Goal: Communication & Community: Answer question/provide support

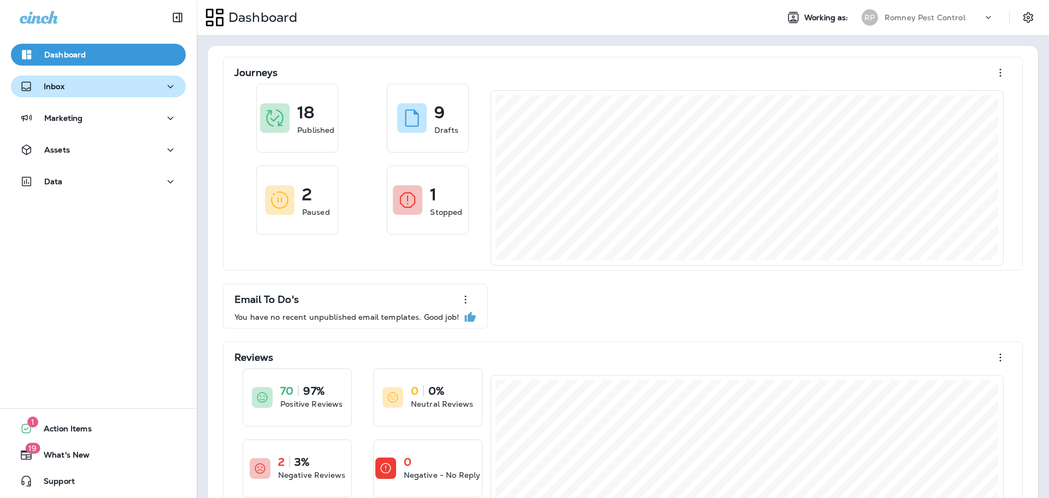
click at [123, 86] on div "Inbox" at bounding box center [98, 87] width 157 height 14
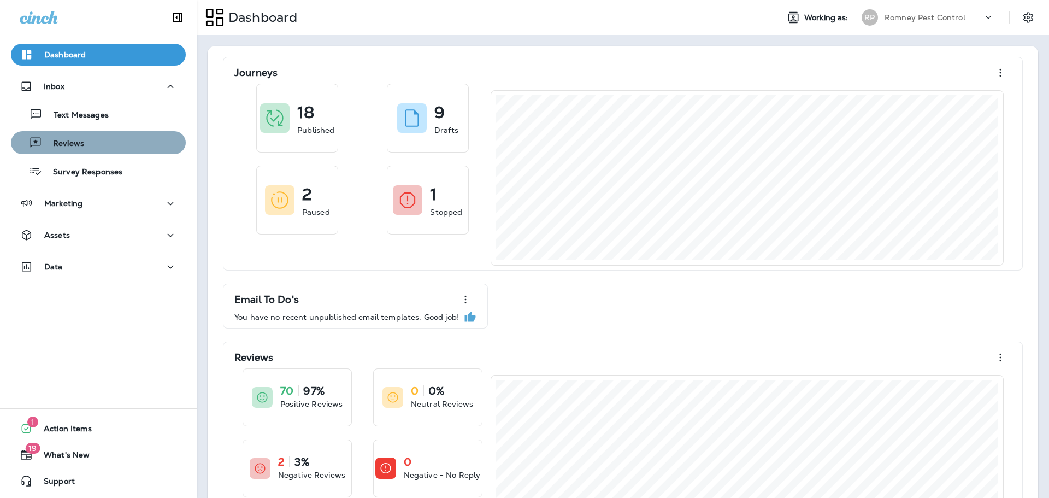
click at [122, 143] on div "Reviews" at bounding box center [98, 142] width 166 height 16
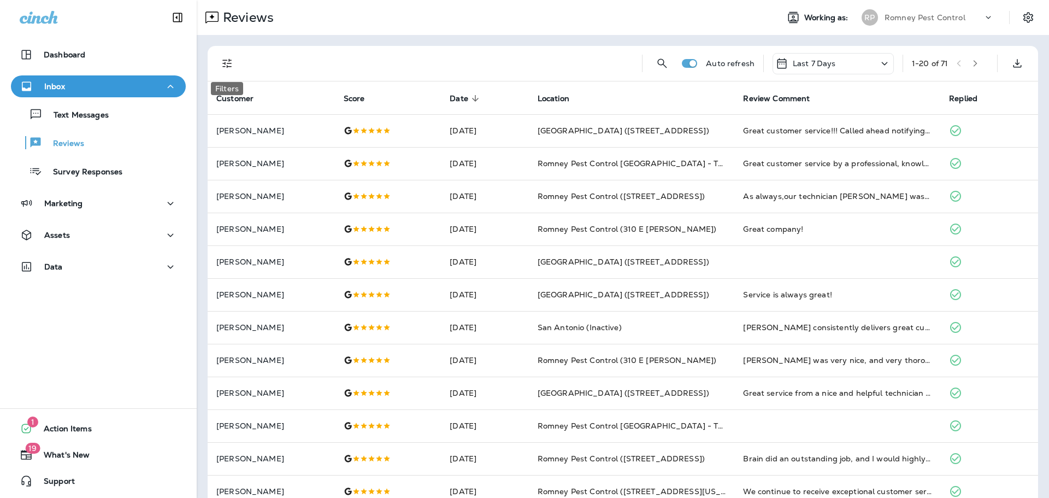
click at [227, 62] on icon "Filters" at bounding box center [227, 63] width 13 height 13
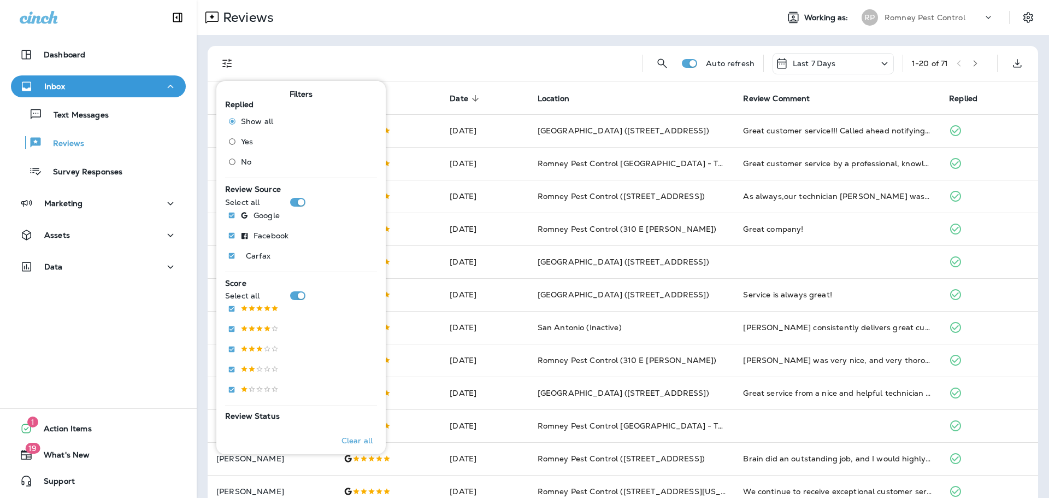
click at [242, 165] on span "No" at bounding box center [246, 161] width 10 height 9
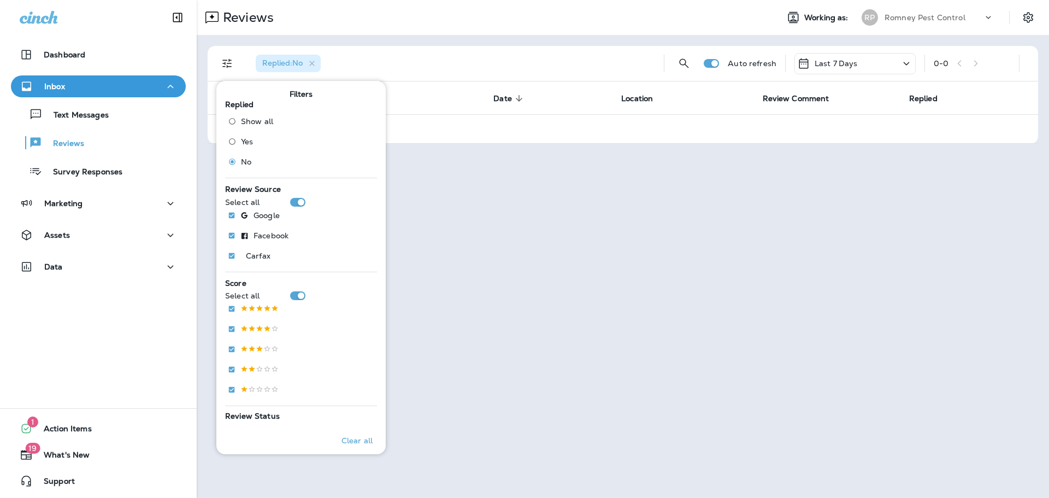
click at [890, 15] on p "Romney Pest Control" at bounding box center [925, 17] width 81 height 9
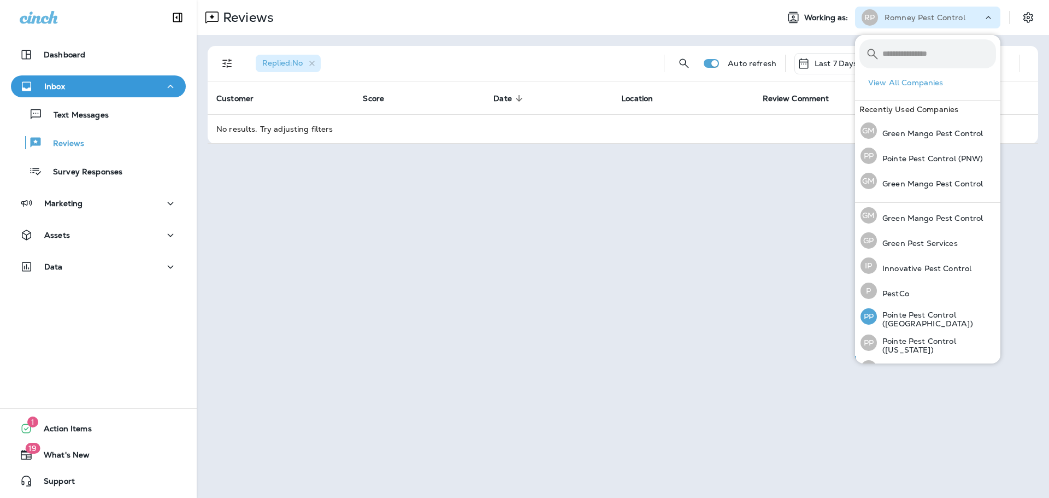
scroll to position [45, 0]
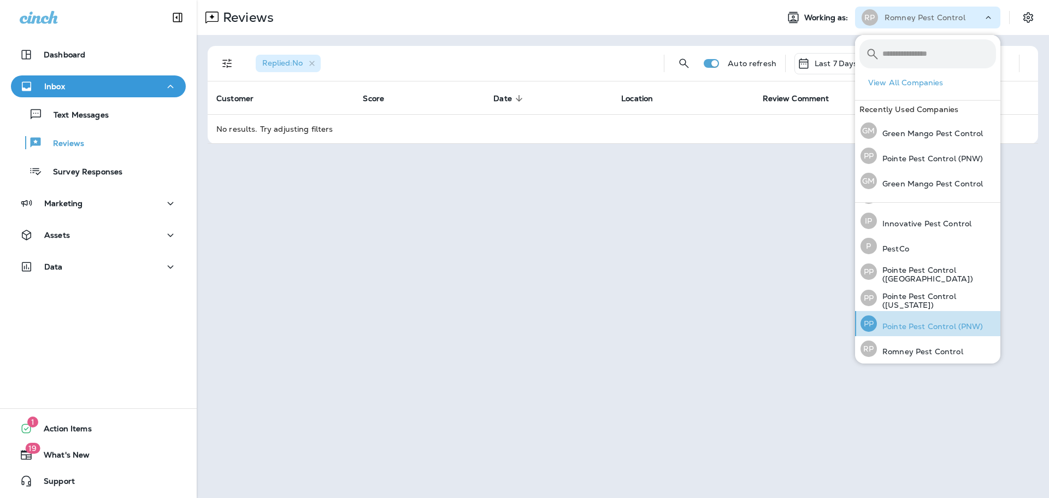
click at [922, 322] on p "Pointe Pest Control (PNW)" at bounding box center [930, 326] width 107 height 9
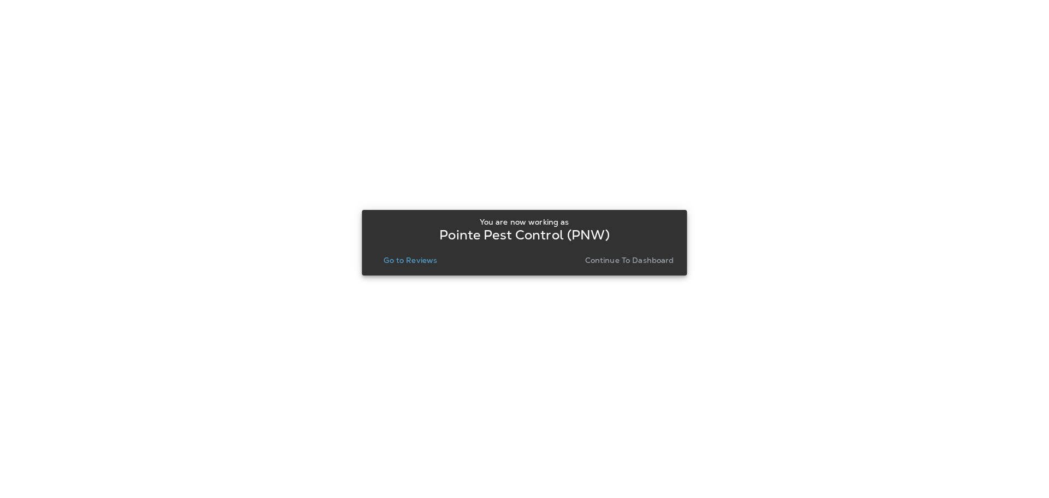
click at [390, 261] on p "Go to Reviews" at bounding box center [411, 260] width 54 height 9
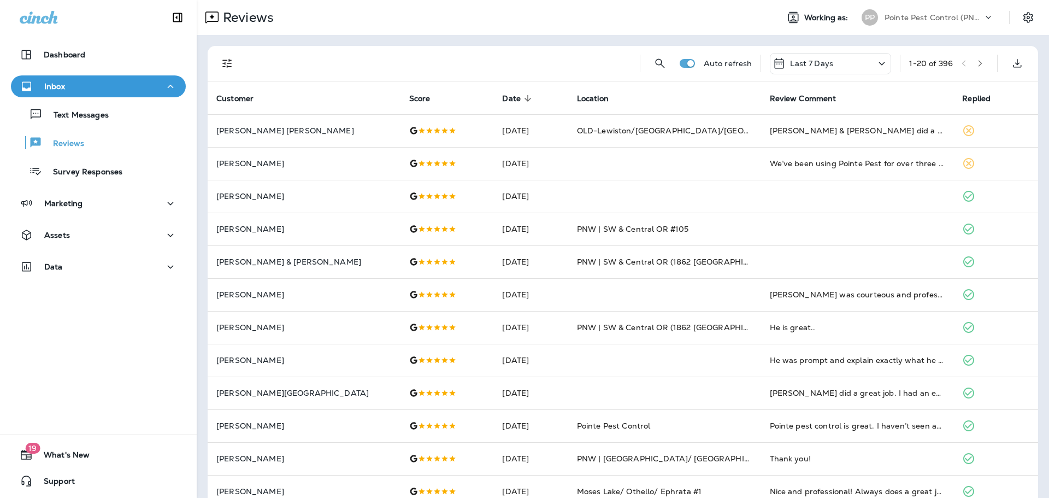
click at [226, 63] on icon "Filters" at bounding box center [227, 63] width 13 height 13
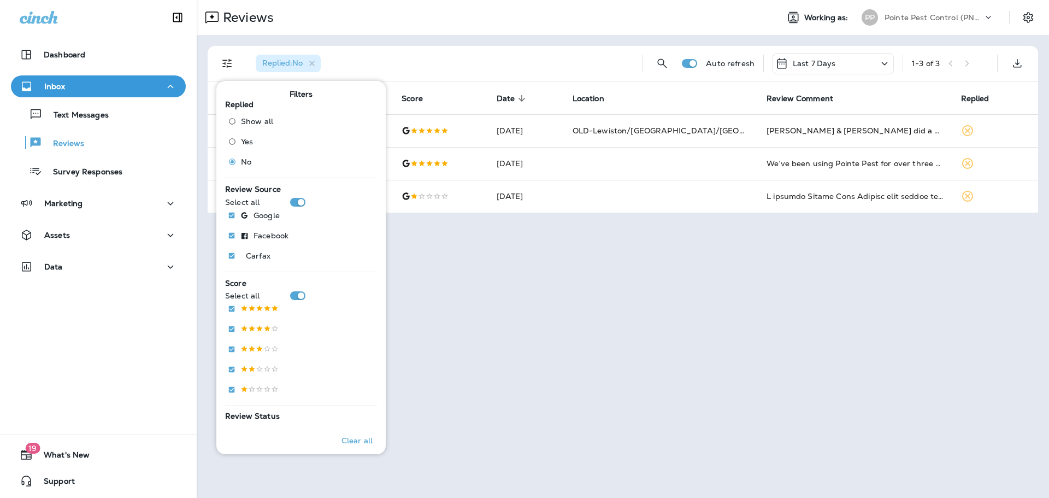
click at [408, 50] on div "Replied : No" at bounding box center [440, 63] width 386 height 35
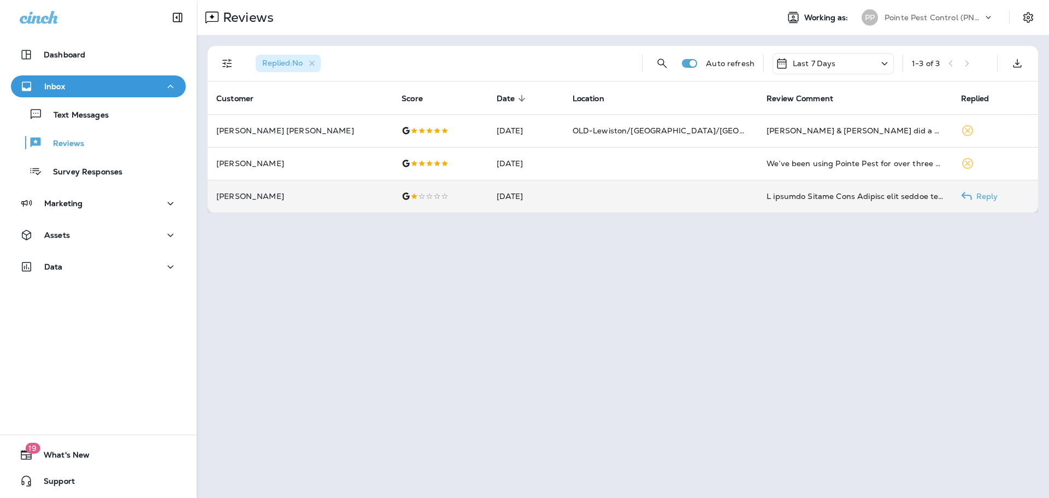
click at [575, 209] on td at bounding box center [661, 196] width 194 height 33
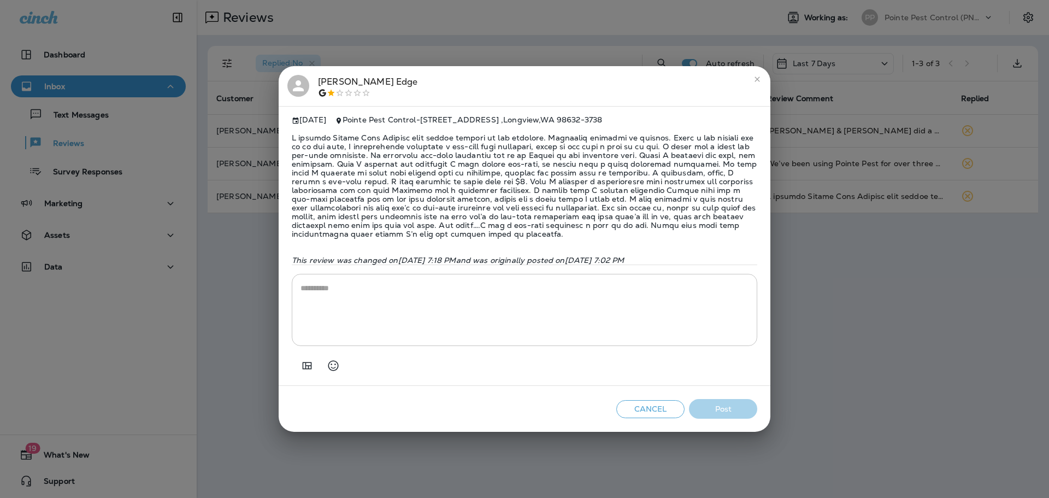
click at [356, 77] on div "[PERSON_NAME]" at bounding box center [368, 86] width 100 height 23
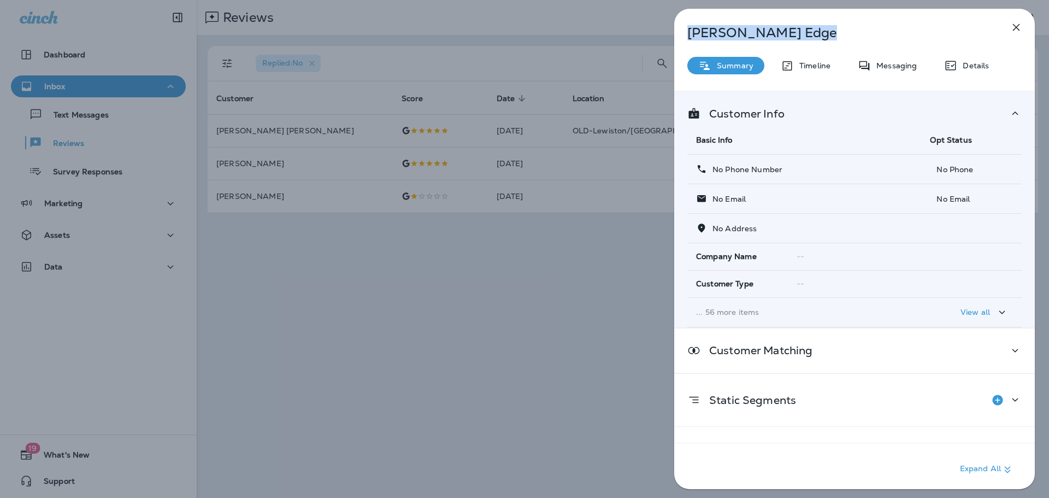
drag, startPoint x: 790, startPoint y: 37, endPoint x: 679, endPoint y: 37, distance: 110.4
click at [679, 37] on div "[PERSON_NAME]" at bounding box center [836, 32] width 325 height 15
copy p "[PERSON_NAME]"
drag, startPoint x: 341, startPoint y: 310, endPoint x: 339, endPoint y: 300, distance: 10.1
click at [340, 308] on div "[PERSON_NAME] Edge Summary Timeline Messaging Details Customer Info Basic Info …" at bounding box center [524, 249] width 1049 height 498
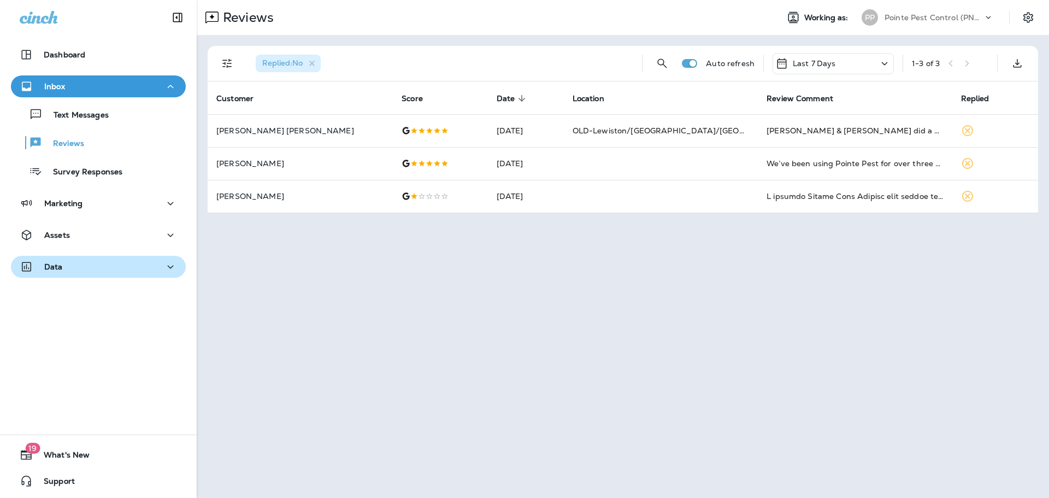
click at [65, 267] on div "Data" at bounding box center [98, 267] width 157 height 14
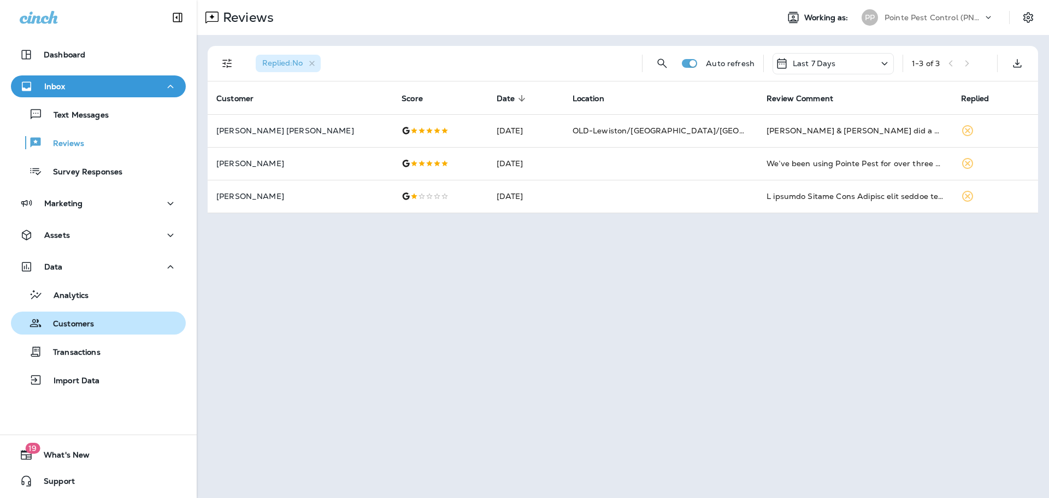
click at [77, 327] on p "Customers" at bounding box center [68, 324] width 52 height 10
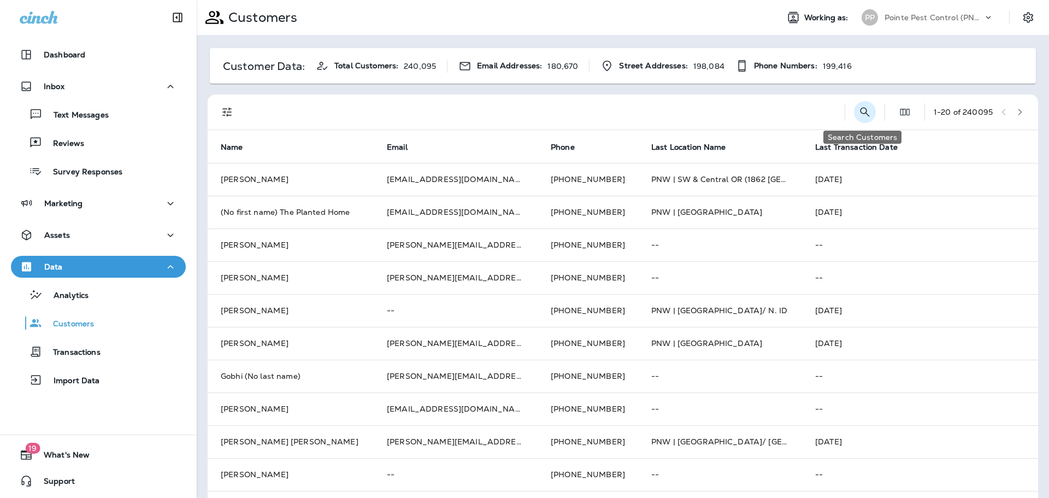
click at [858, 116] on icon "Search Customers" at bounding box center [864, 111] width 13 height 13
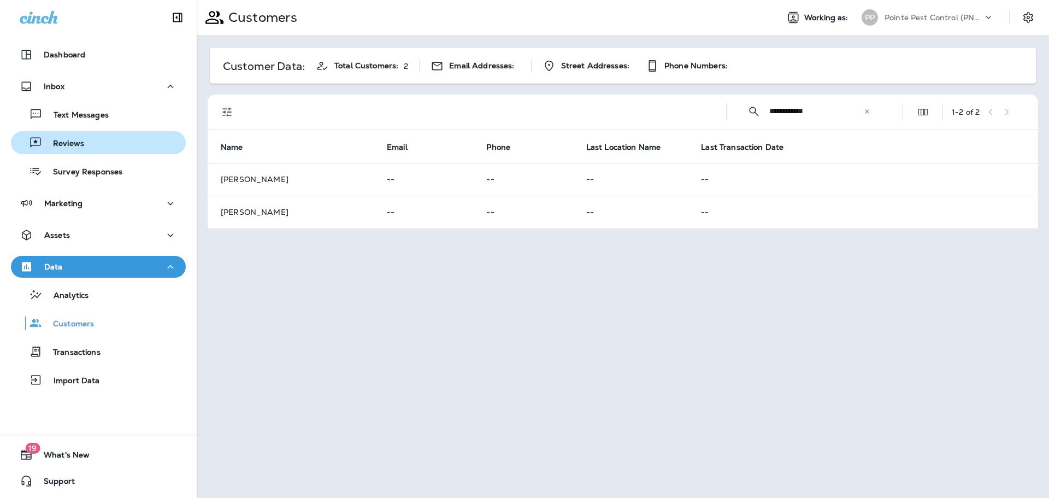
type input "**********"
click at [149, 134] on div "Reviews" at bounding box center [98, 142] width 166 height 16
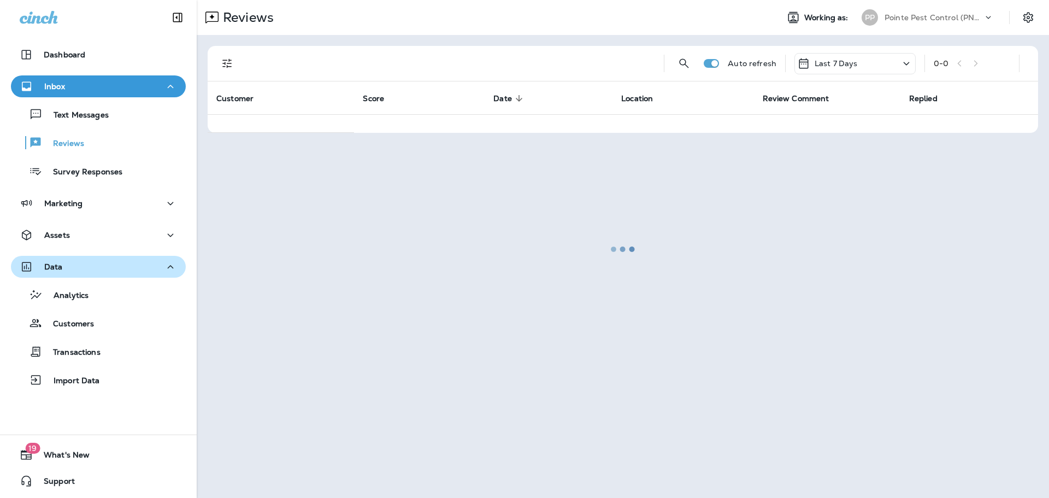
click at [139, 273] on div "Data" at bounding box center [98, 267] width 157 height 14
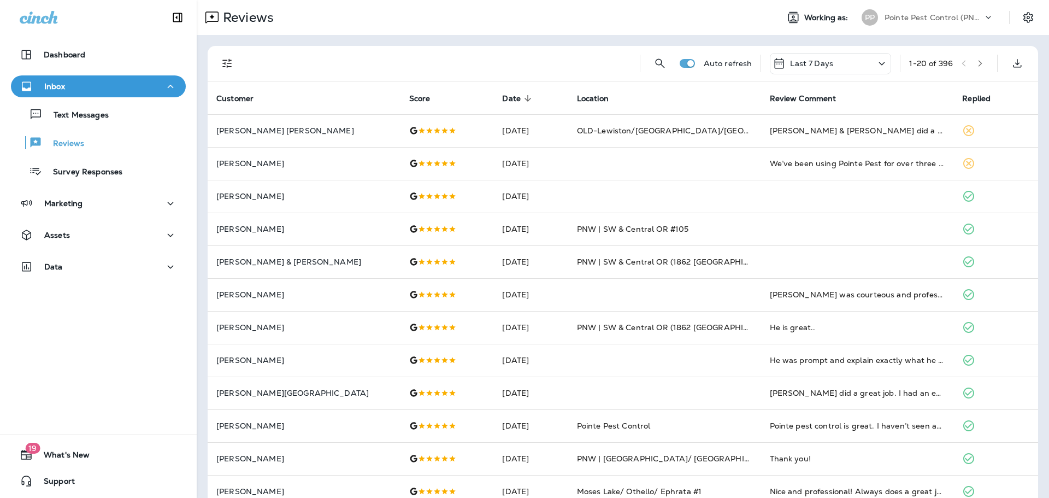
click at [937, 9] on div "Pointe Pest Control (PNW)" at bounding box center [934, 17] width 98 height 16
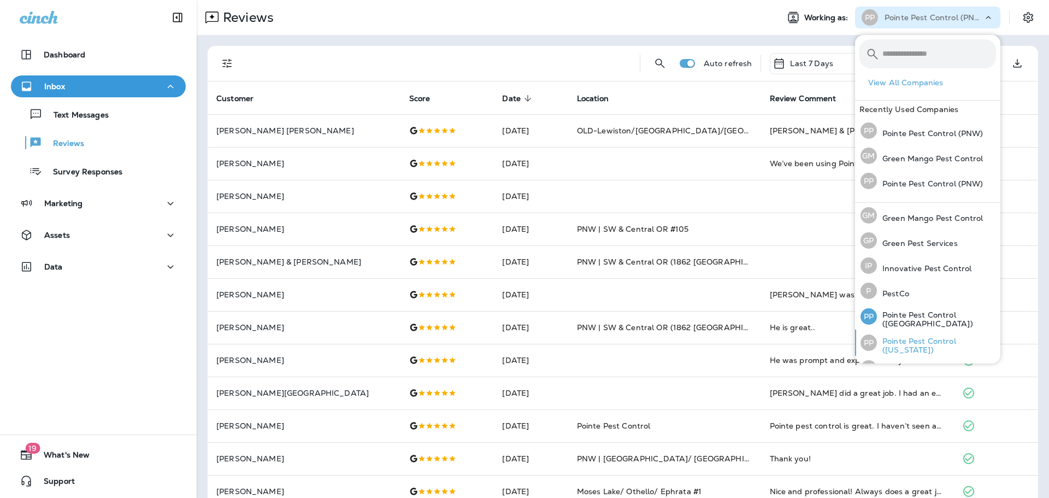
scroll to position [45, 0]
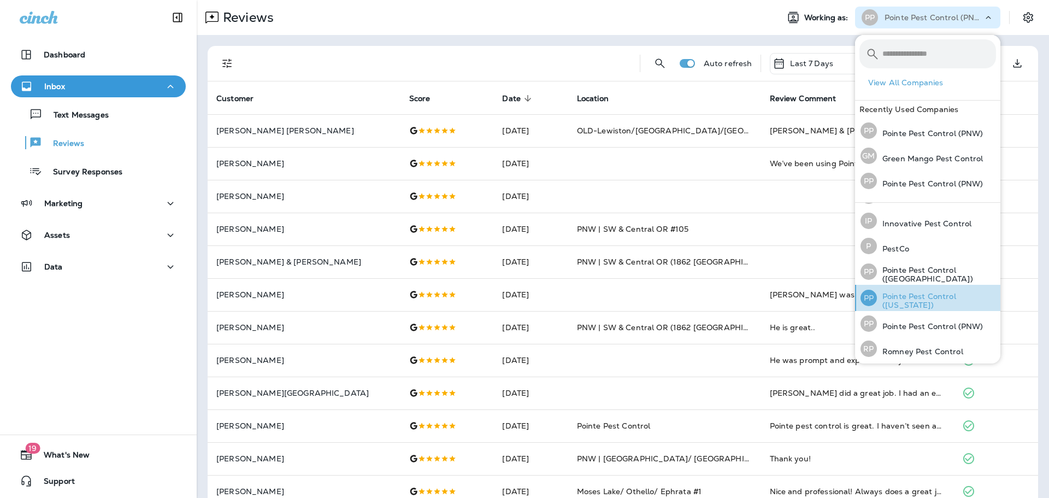
click at [944, 297] on p "Pointe Pest Control ([US_STATE])" at bounding box center [936, 300] width 119 height 17
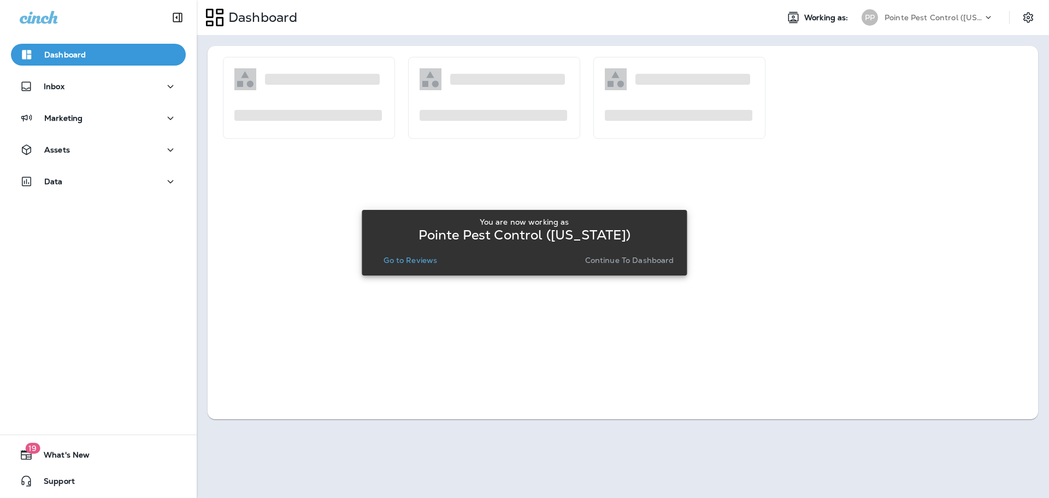
click at [415, 262] on p "Go to Reviews" at bounding box center [411, 260] width 54 height 9
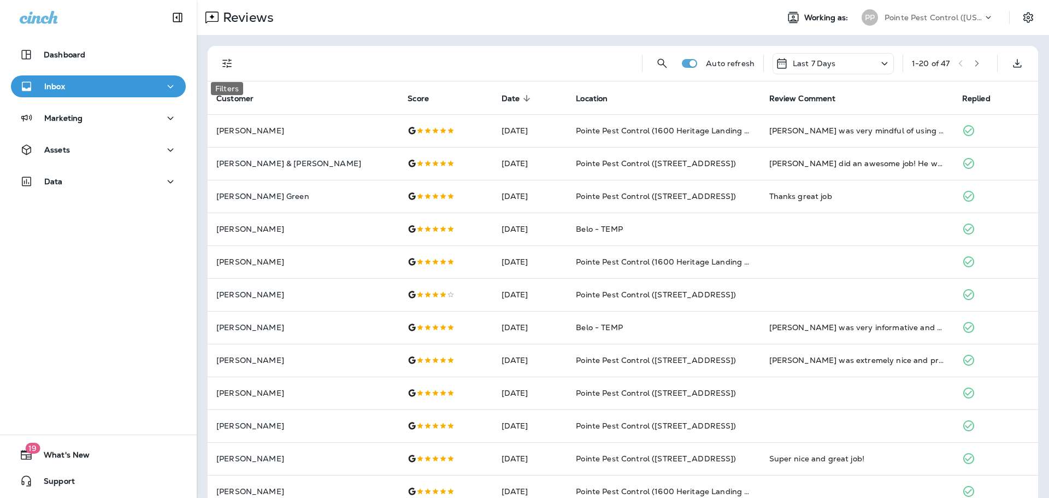
click at [222, 59] on icon "Filters" at bounding box center [227, 63] width 13 height 13
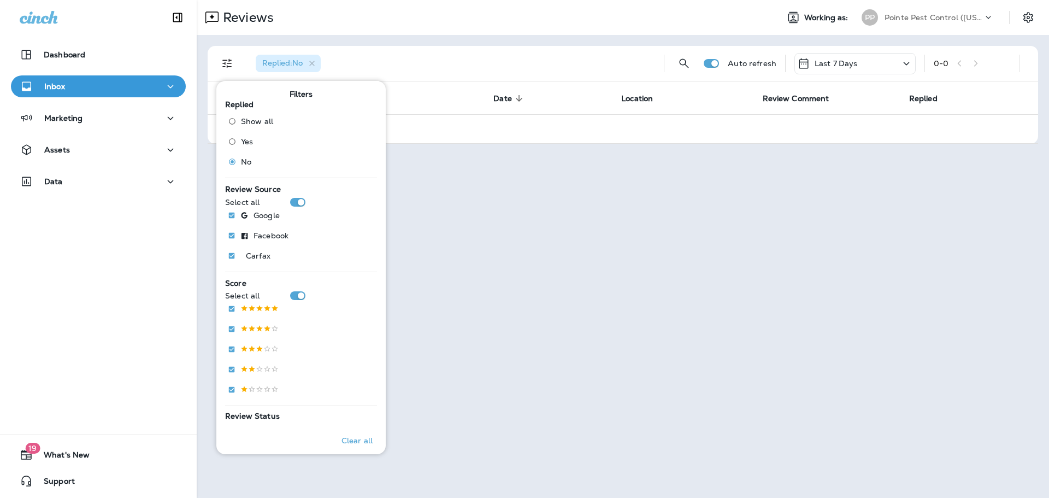
click at [958, 16] on p "Pointe Pest Control ([US_STATE])" at bounding box center [934, 17] width 98 height 9
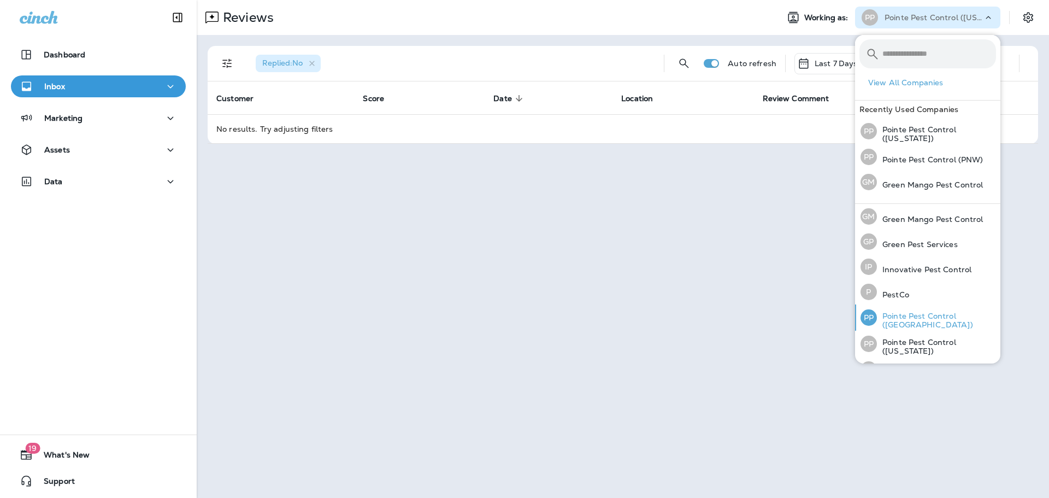
click at [949, 317] on p "Pointe Pest Control ([GEOGRAPHIC_DATA])" at bounding box center [936, 319] width 119 height 17
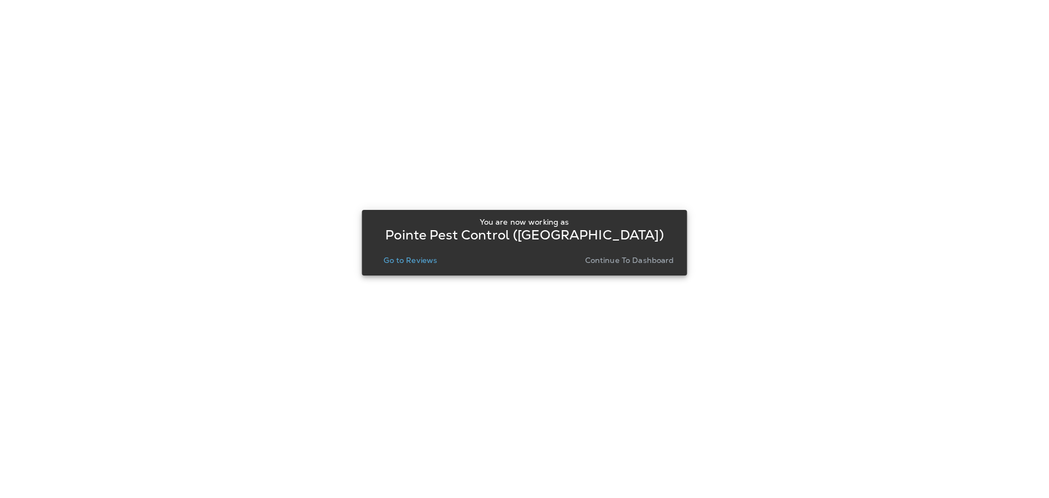
click at [413, 260] on p "Go to Reviews" at bounding box center [411, 260] width 54 height 9
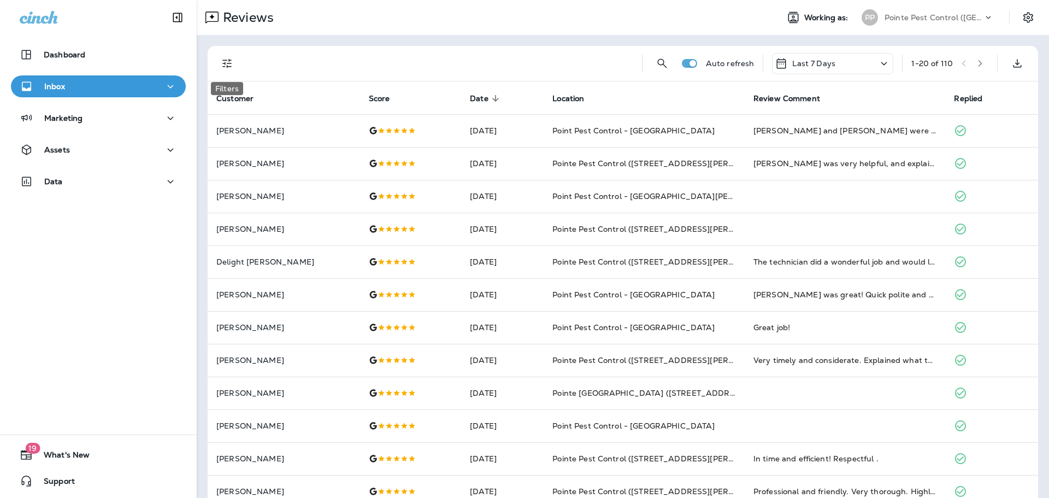
click at [228, 61] on icon "Filters" at bounding box center [227, 63] width 13 height 13
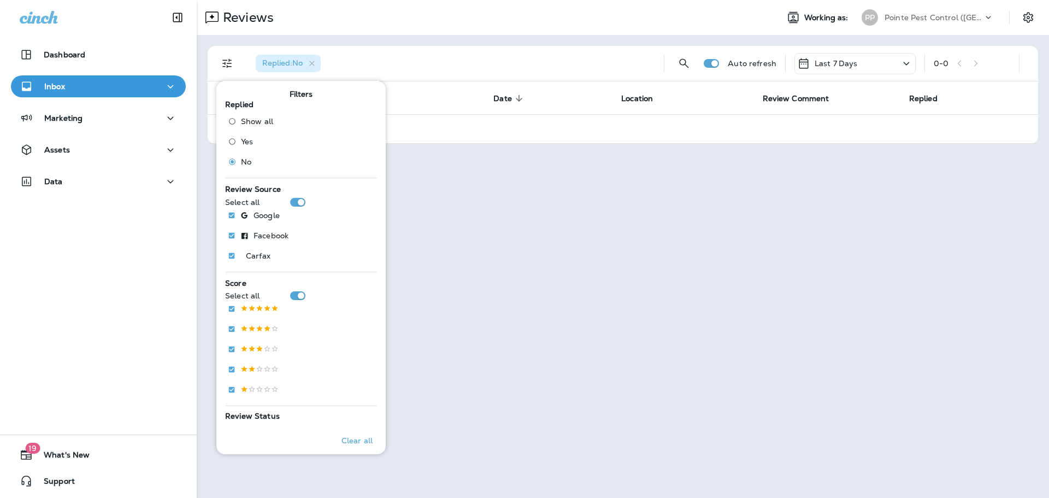
click at [933, 21] on p "Pointe Pest Control ([GEOGRAPHIC_DATA])" at bounding box center [934, 17] width 98 height 9
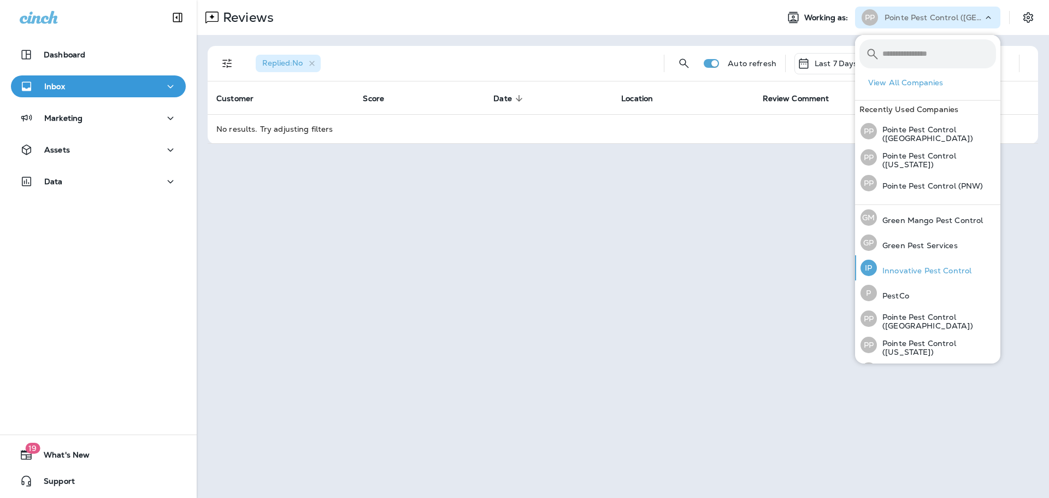
click at [945, 271] on p "Innovative Pest Control" at bounding box center [924, 270] width 95 height 9
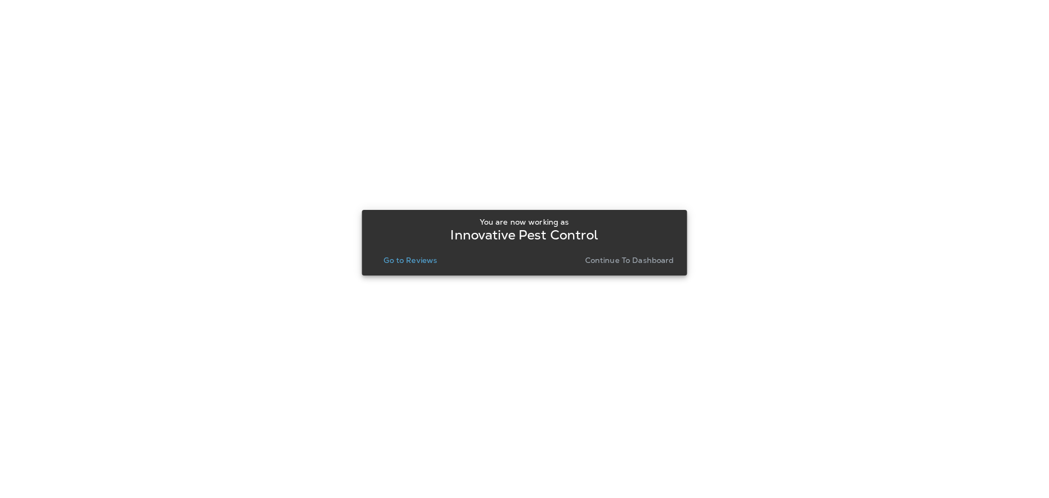
click at [409, 264] on p "Go to Reviews" at bounding box center [411, 260] width 54 height 9
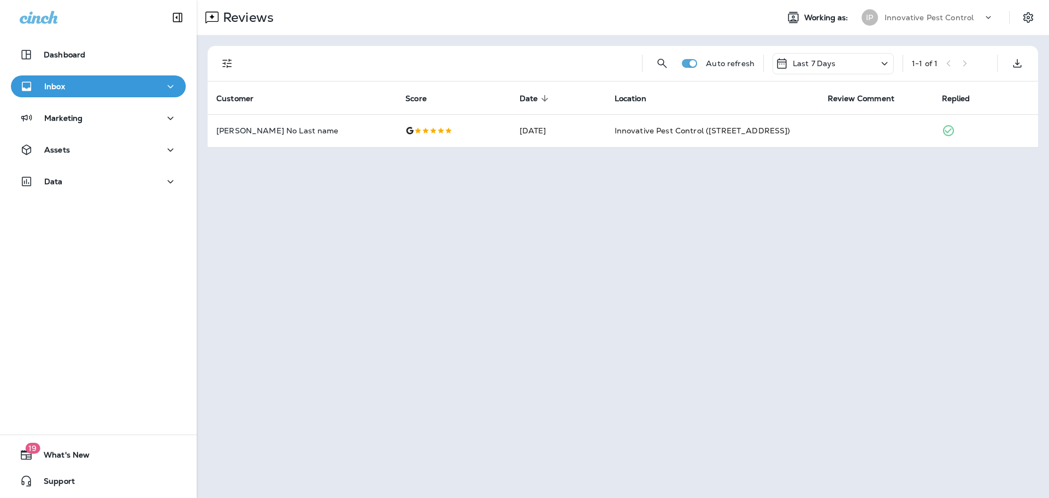
click at [987, 15] on icon at bounding box center [988, 17] width 11 height 11
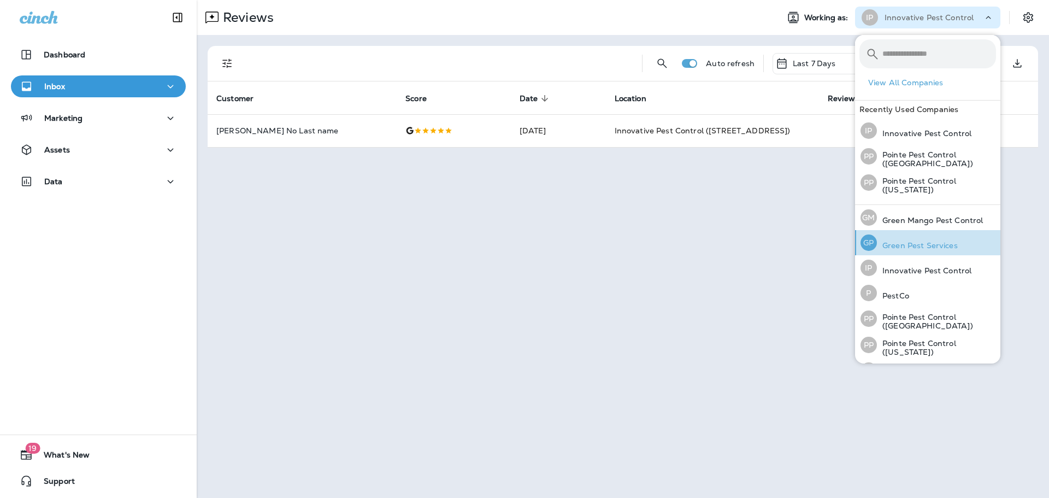
click at [924, 241] on p "Green Pest Services" at bounding box center [917, 245] width 81 height 9
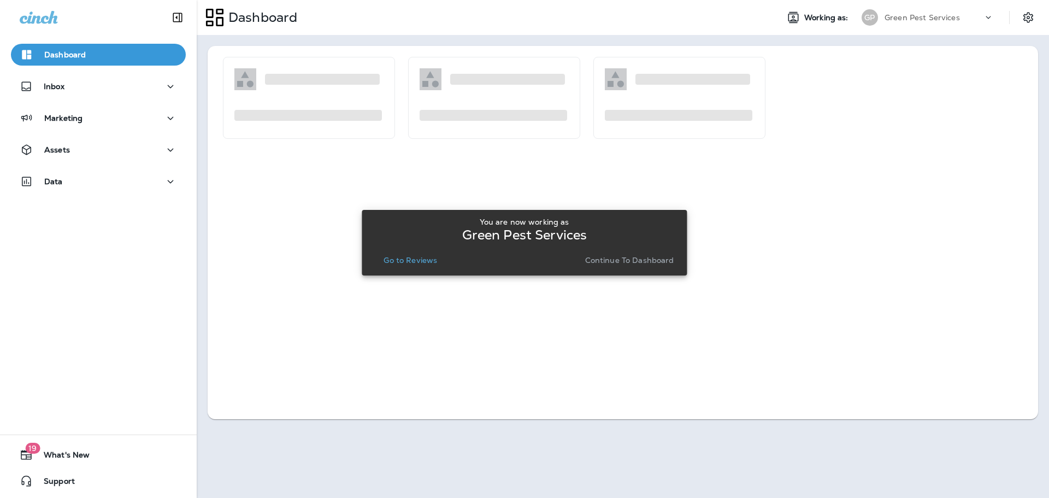
click at [414, 261] on p "Go to Reviews" at bounding box center [411, 260] width 54 height 9
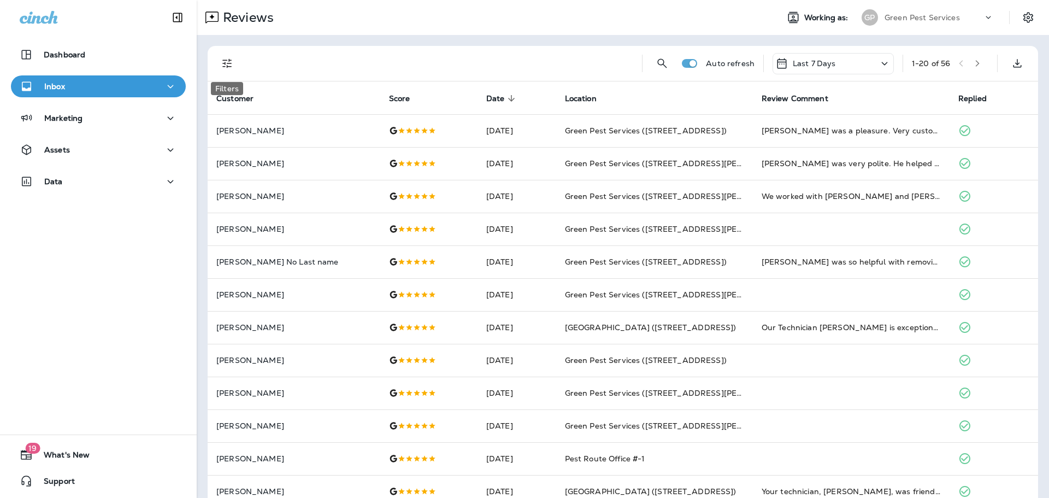
drag, startPoint x: 224, startPoint y: 64, endPoint x: 224, endPoint y: 73, distance: 9.3
click at [224, 64] on icon "Filters" at bounding box center [227, 63] width 13 height 13
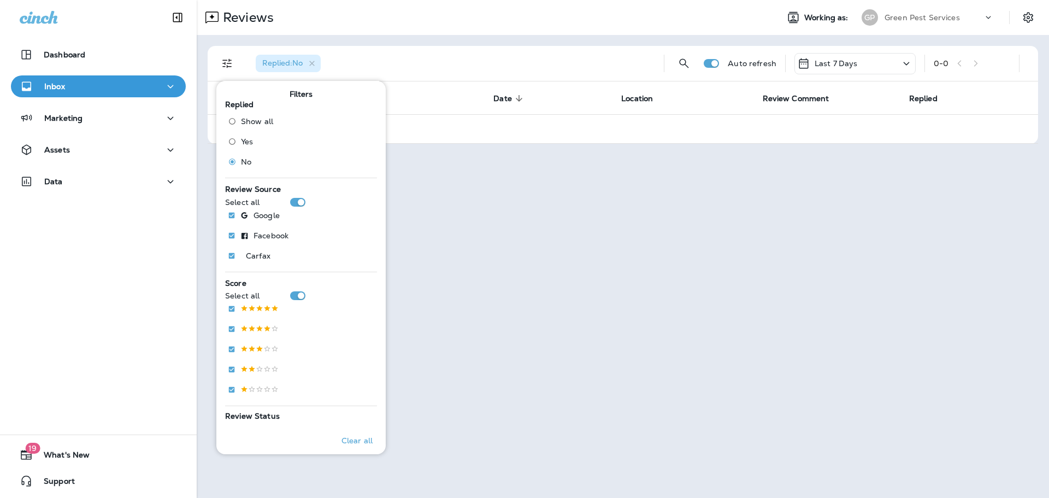
click at [912, 27] on div "[PERSON_NAME] Pest Services" at bounding box center [927, 18] width 145 height 22
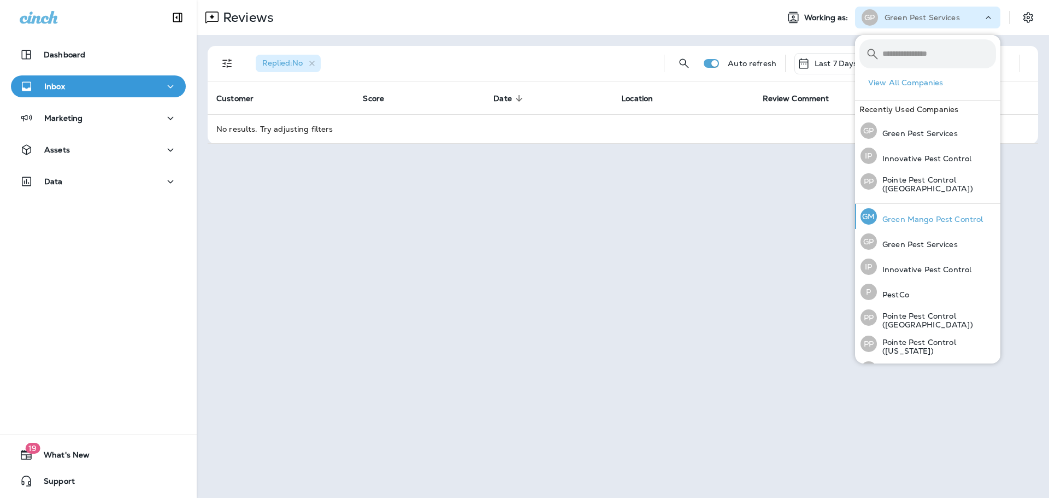
click at [924, 224] on div "[PERSON_NAME] Mango Pest Control" at bounding box center [921, 216] width 131 height 25
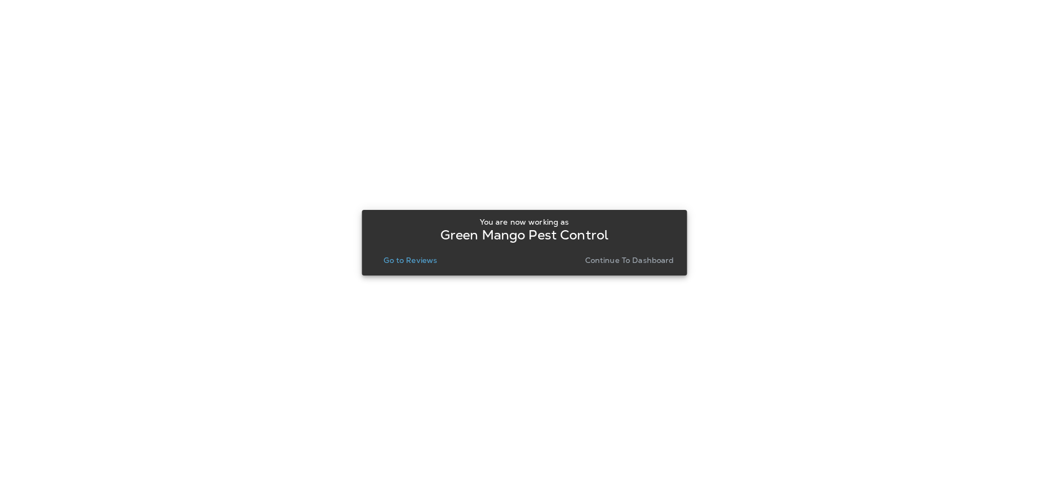
click at [420, 256] on p "Go to Reviews" at bounding box center [411, 260] width 54 height 9
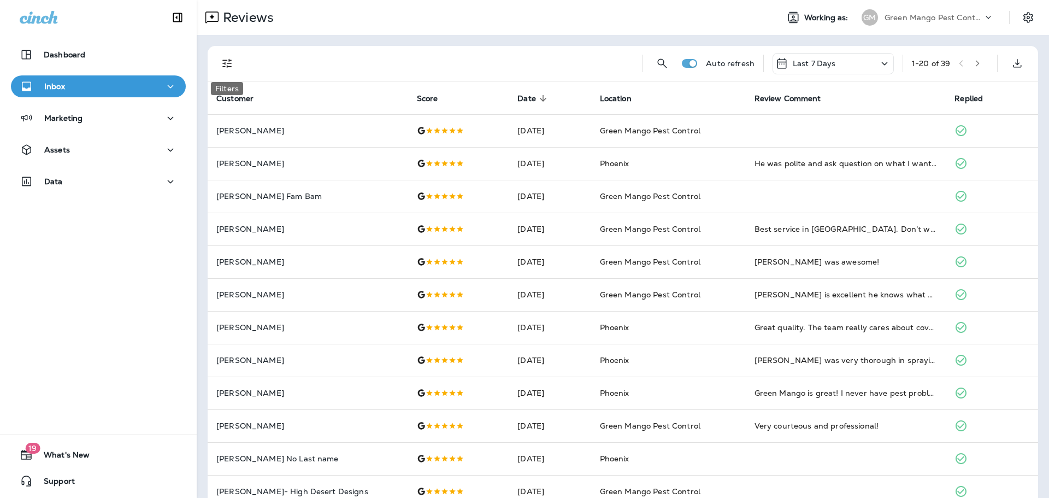
drag, startPoint x: 222, startPoint y: 64, endPoint x: 224, endPoint y: 74, distance: 10.6
click at [222, 64] on icon "Filters" at bounding box center [227, 63] width 13 height 13
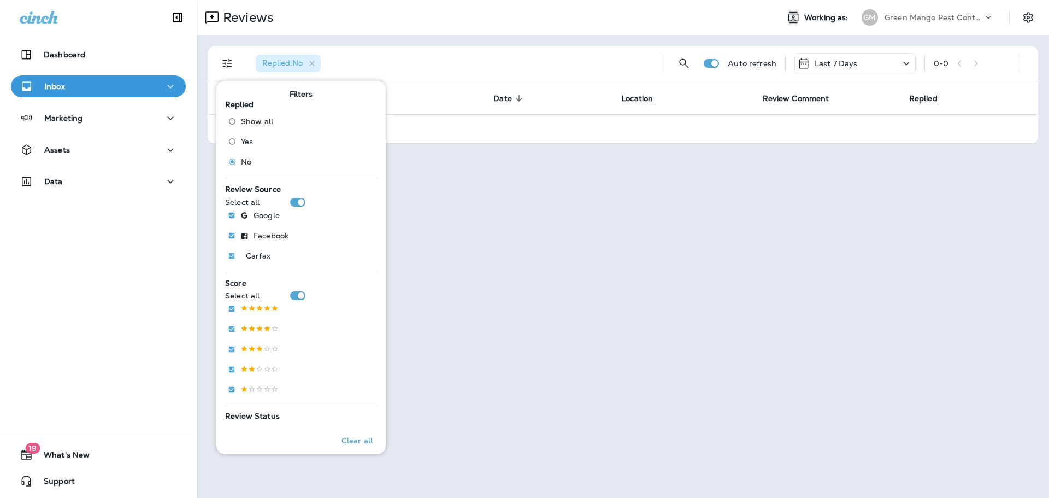
drag, startPoint x: 963, startPoint y: 11, endPoint x: 962, endPoint y: 16, distance: 5.7
click at [963, 11] on div "Green Mango Pest Control" at bounding box center [934, 17] width 98 height 16
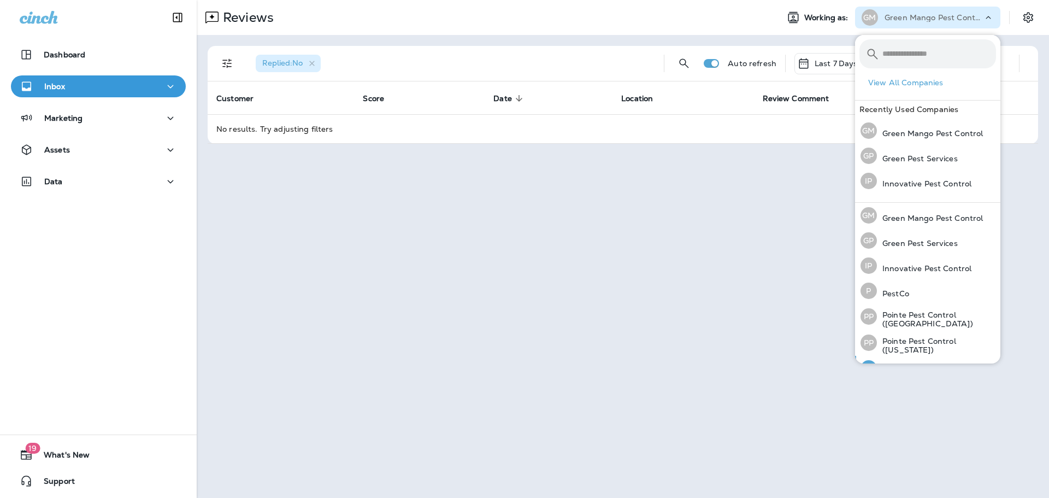
scroll to position [45, 0]
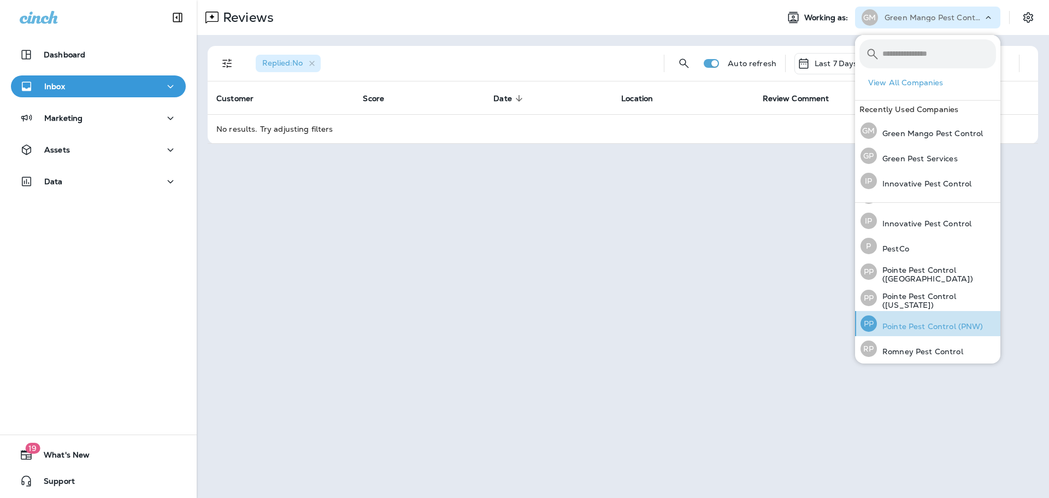
click at [947, 326] on p "Pointe Pest Control (PNW)" at bounding box center [930, 326] width 107 height 9
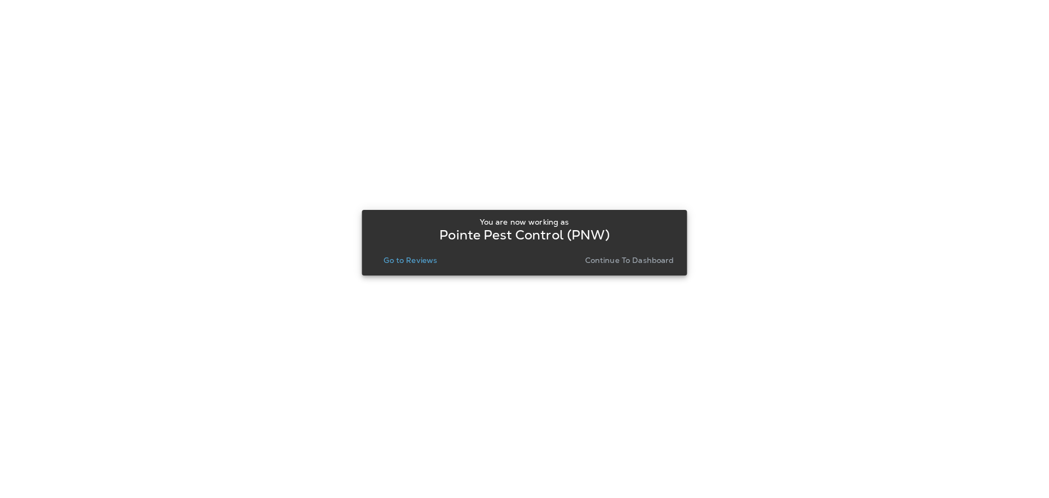
click at [410, 265] on button "Go to Reviews" at bounding box center [410, 259] width 62 height 15
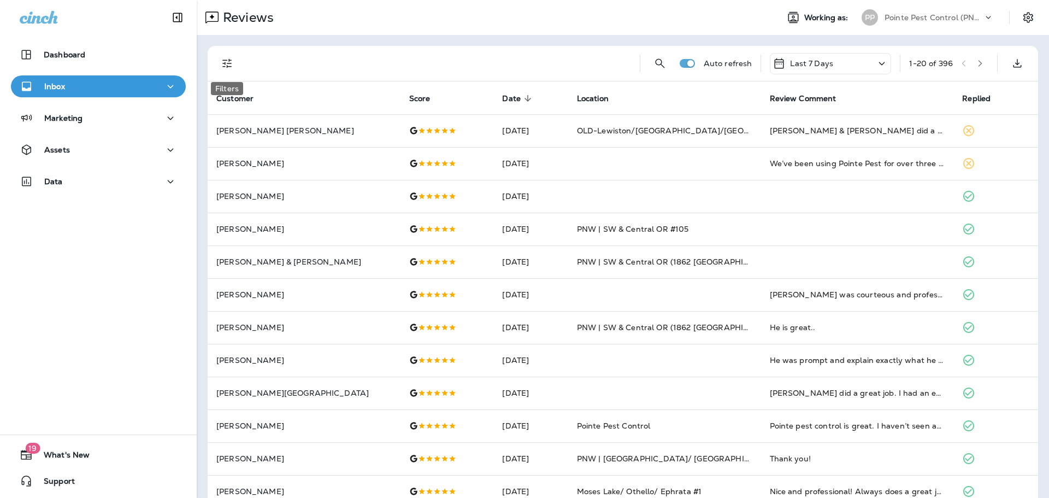
click at [228, 62] on icon "Filters" at bounding box center [227, 63] width 13 height 13
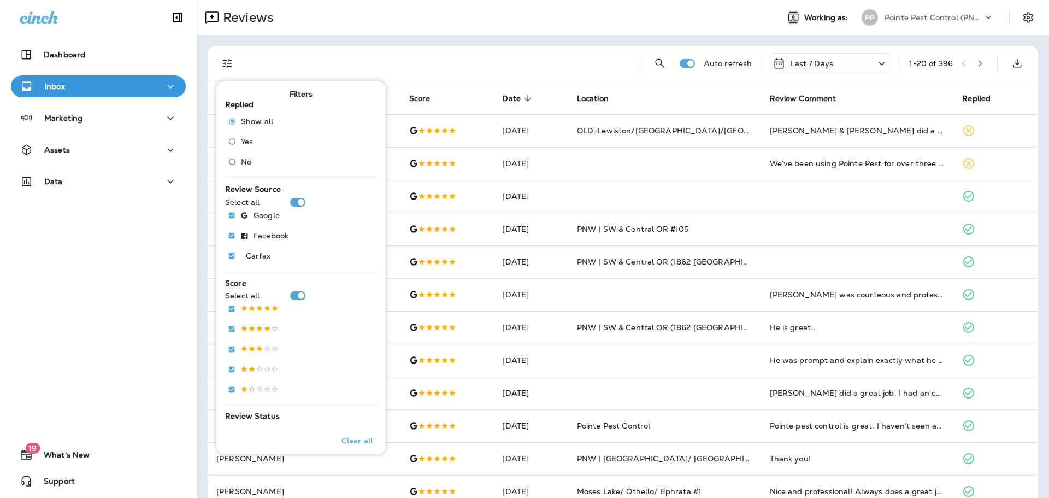
click at [243, 151] on div "Show all Yes No" at bounding box center [255, 143] width 52 height 61
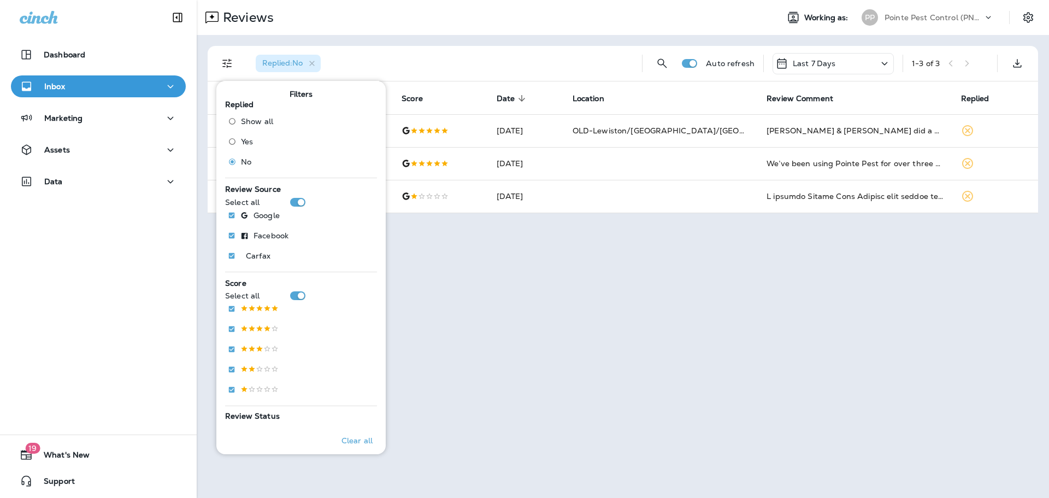
click at [449, 3] on div "Reviews Working as: PP Pointe Pest Control (PNW)" at bounding box center [623, 17] width 852 height 35
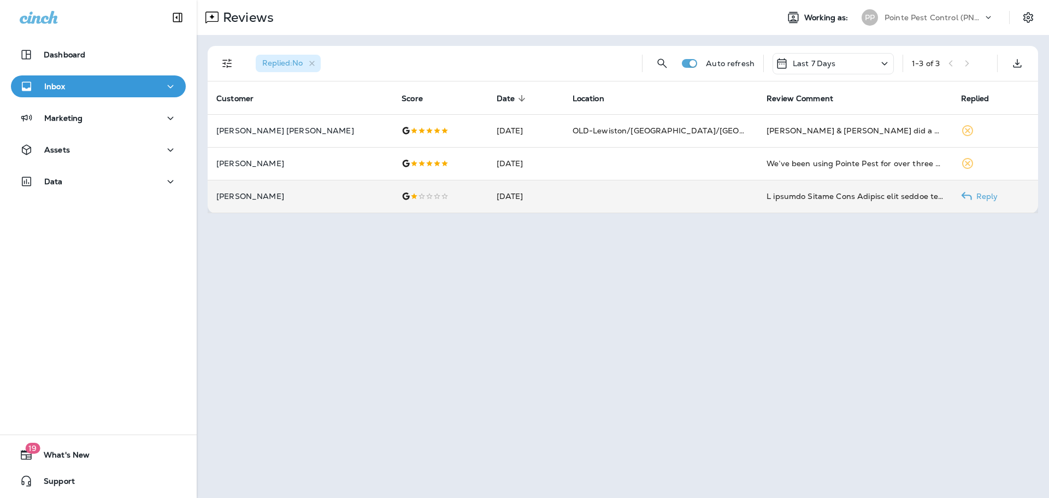
click at [397, 207] on td at bounding box center [440, 196] width 95 height 33
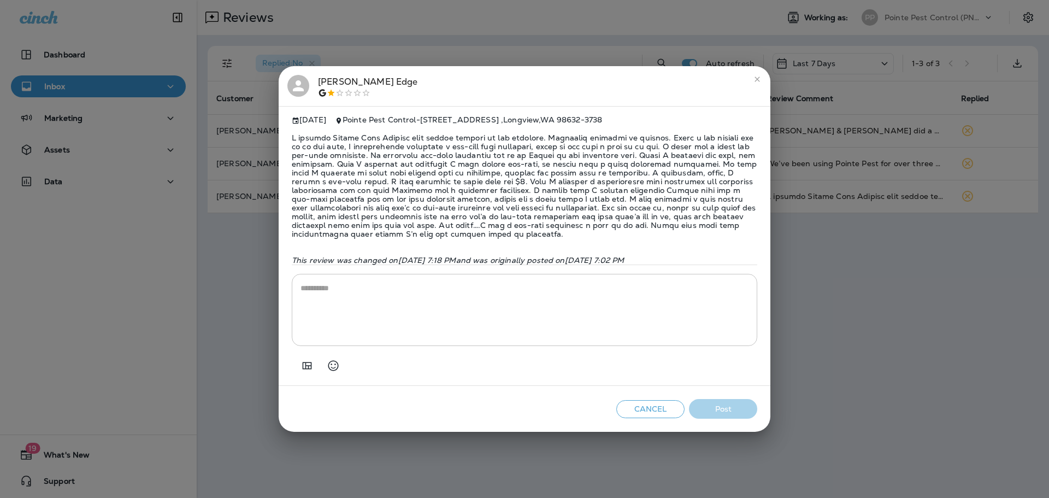
click at [493, 313] on textarea at bounding box center [525, 309] width 448 height 55
click at [523, 197] on span at bounding box center [525, 186] width 466 height 122
click at [332, 22] on div "[PERSON_NAME] Edge [DATE] Pointe Pest Control - [STREET_ADDRESS] This review wa…" at bounding box center [524, 249] width 1049 height 498
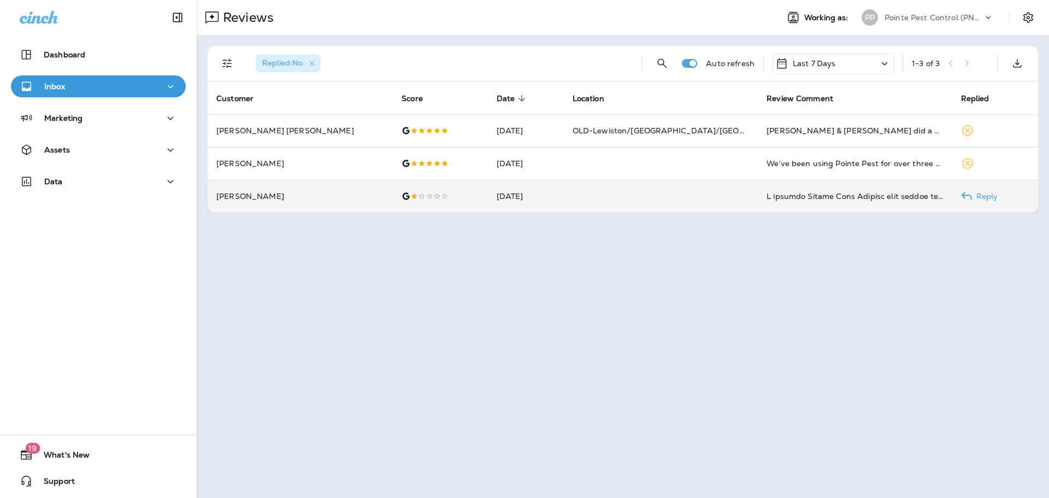
click at [511, 197] on td "[DATE]" at bounding box center [526, 196] width 76 height 33
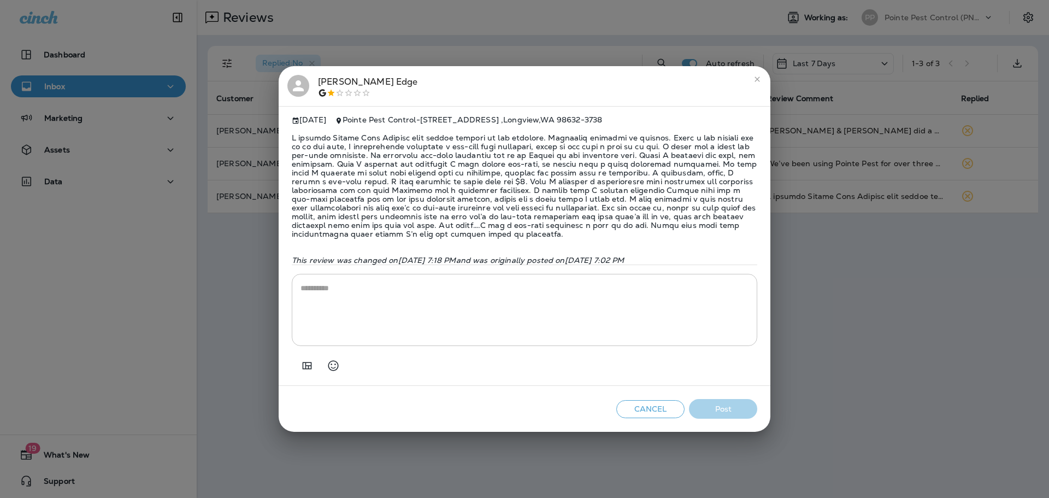
drag, startPoint x: 507, startPoint y: 263, endPoint x: 500, endPoint y: 285, distance: 22.7
click at [505, 264] on p "This review was changed [DATE][DATE] 7:18 PM and was originally posted [DATE][D…" at bounding box center [525, 260] width 466 height 9
click at [499, 315] on textarea at bounding box center [525, 309] width 448 height 55
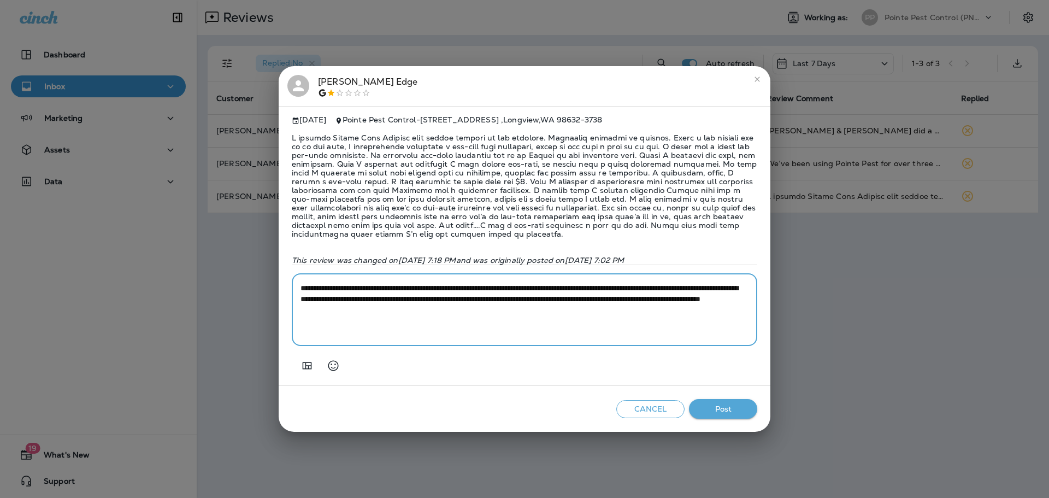
click at [623, 316] on textarea "**********" at bounding box center [525, 309] width 448 height 55
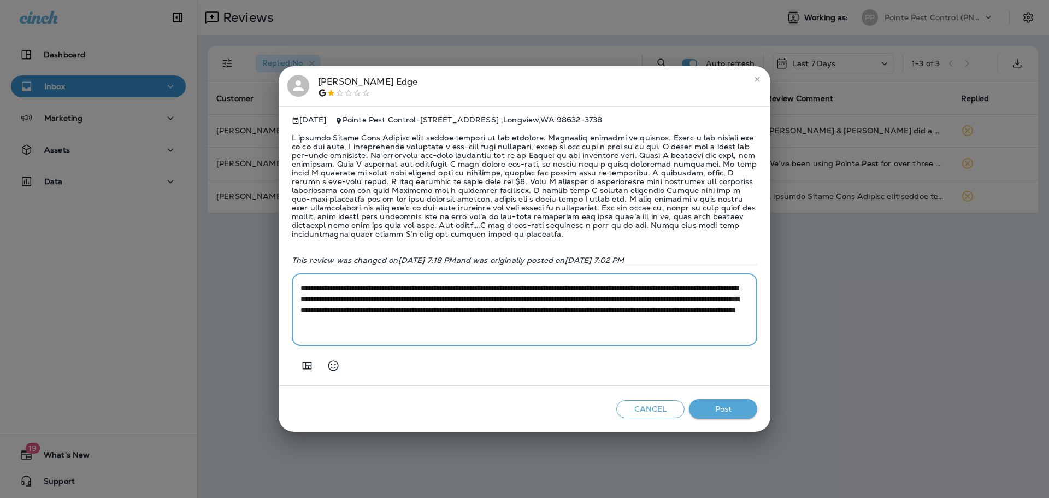
drag, startPoint x: 672, startPoint y: 306, endPoint x: 674, endPoint y: 316, distance: 10.1
click at [672, 306] on textarea "**********" at bounding box center [525, 309] width 448 height 55
click at [509, 313] on textarea "**********" at bounding box center [525, 309] width 448 height 55
type textarea "**********"
click at [722, 409] on button "Post" at bounding box center [723, 409] width 68 height 20
